Goal: Navigation & Orientation: Find specific page/section

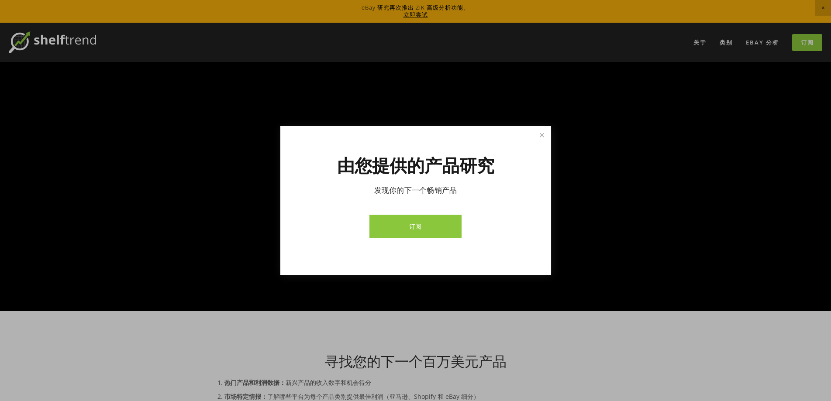
click at [447, 227] on link "订阅" at bounding box center [415, 226] width 92 height 23
click at [542, 137] on link "关闭" at bounding box center [541, 134] width 15 height 15
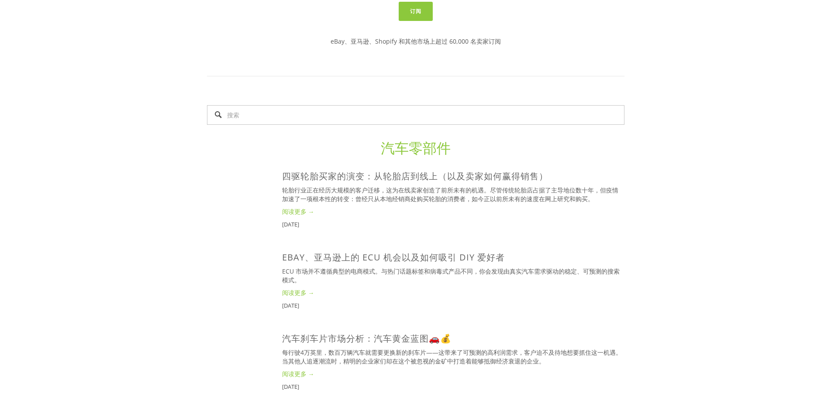
scroll to position [436, 0]
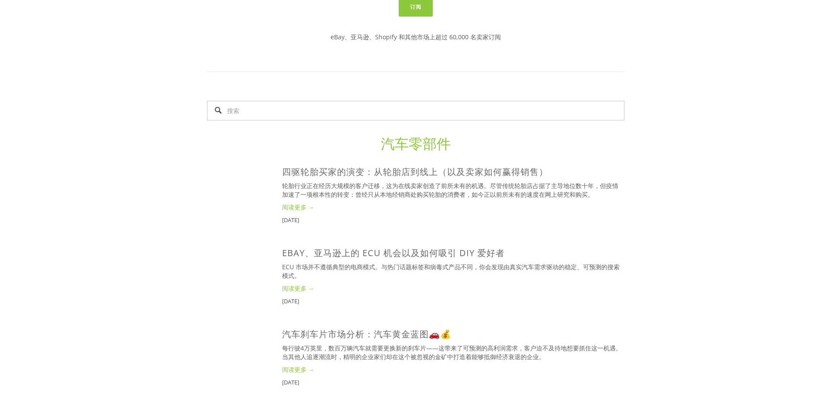
click at [431, 142] on font "汽车零部件" at bounding box center [416, 143] width 70 height 19
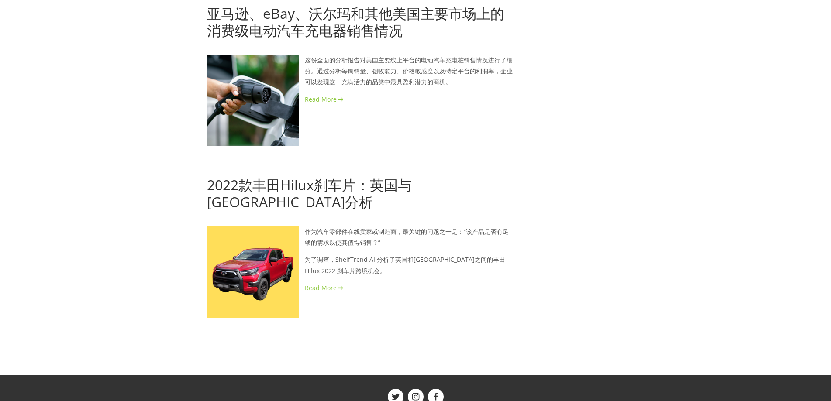
scroll to position [1661, 0]
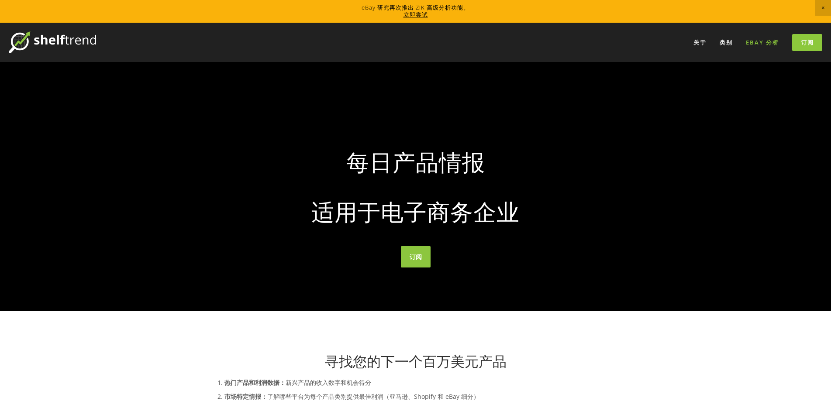
click at [767, 43] on font "eBay 分析" at bounding box center [762, 42] width 33 height 8
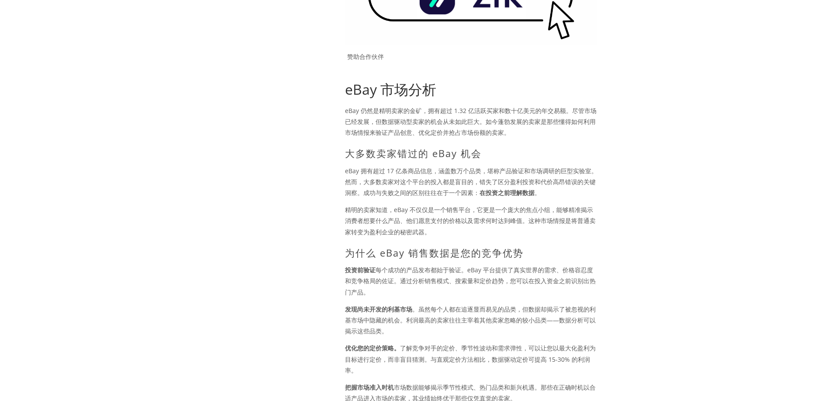
scroll to position [218, 0]
